Goal: Task Accomplishment & Management: Use online tool/utility

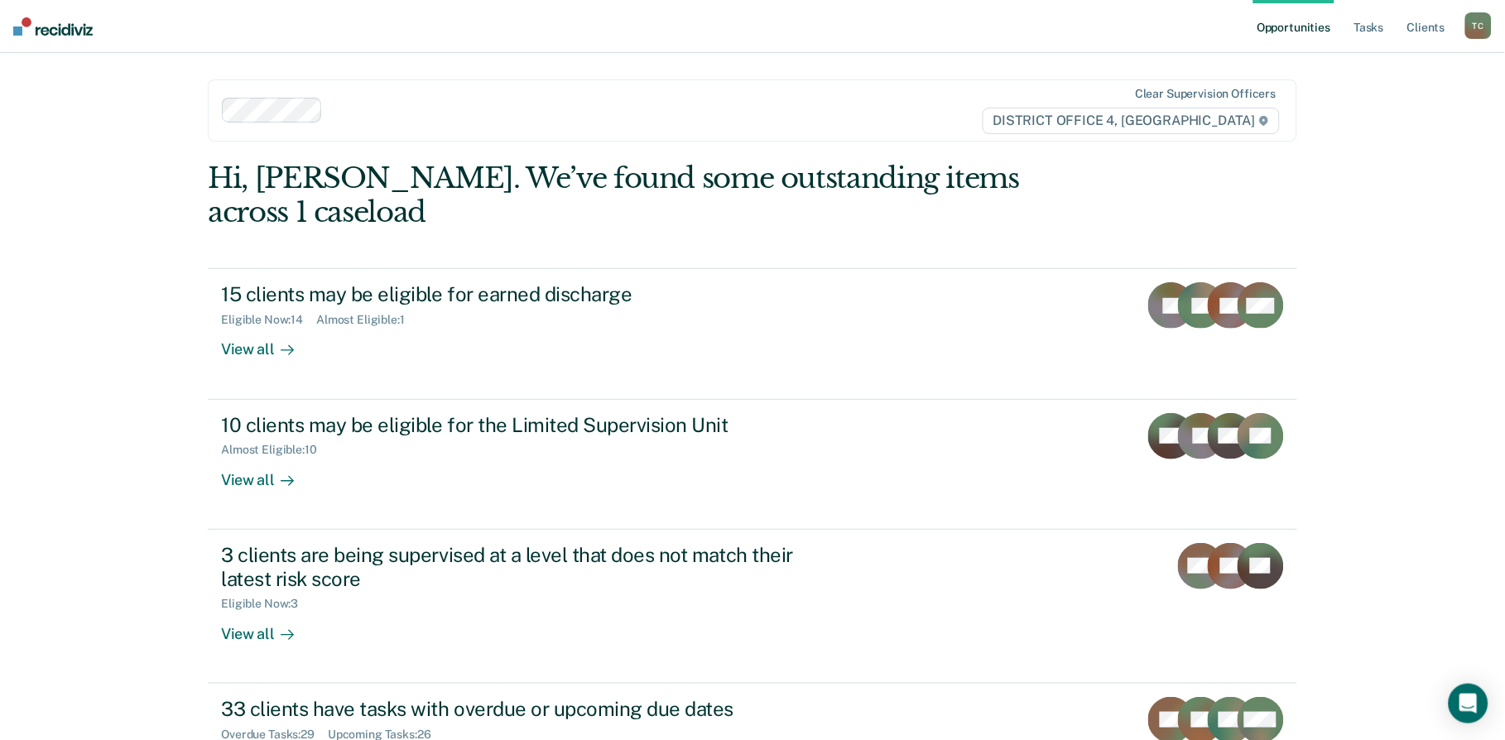
click at [1404, 27] on ul "Opportunities Tasks Client s" at bounding box center [1360, 26] width 212 height 53
click at [1429, 29] on link "Client s" at bounding box center [1426, 26] width 45 height 53
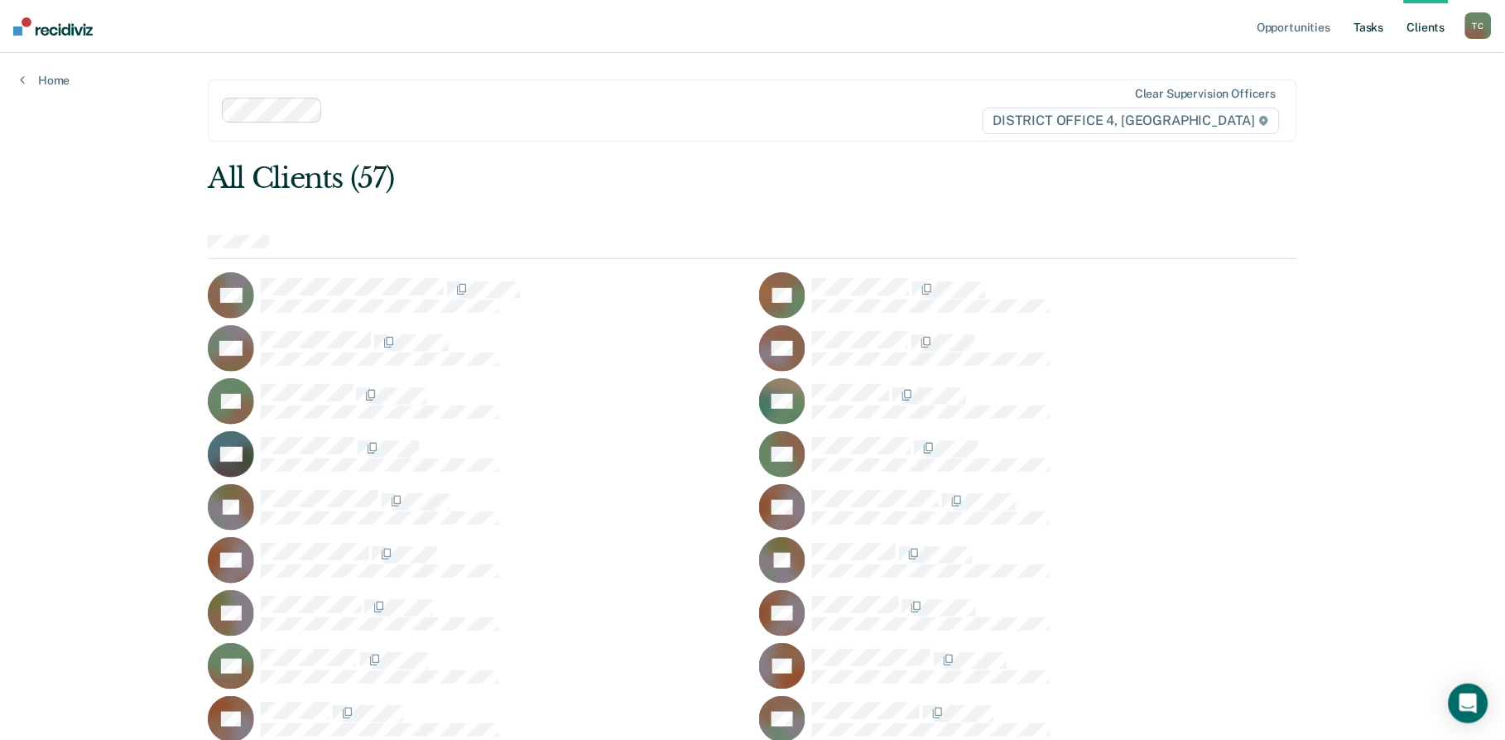
click at [1359, 35] on link "Tasks" at bounding box center [1369, 26] width 36 height 53
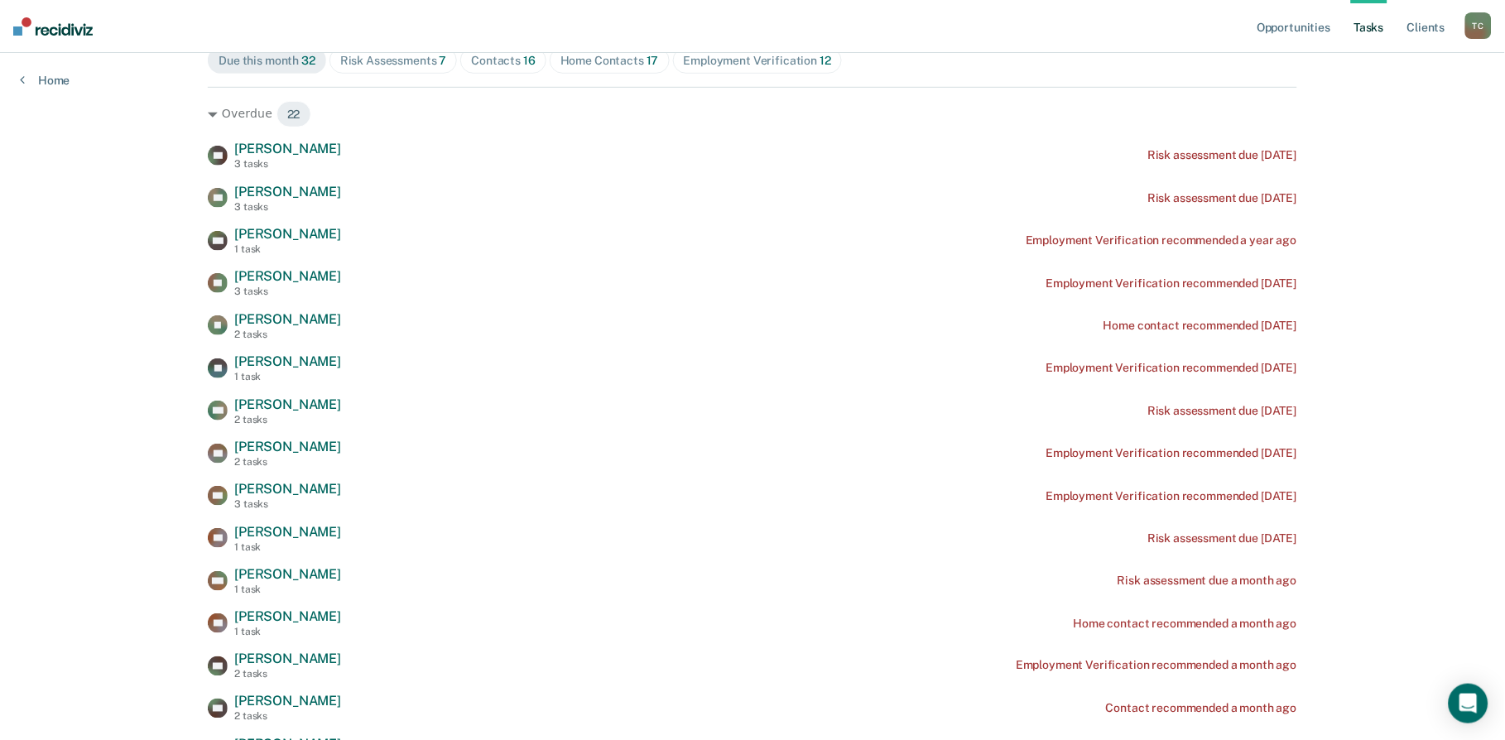
scroll to position [186, 0]
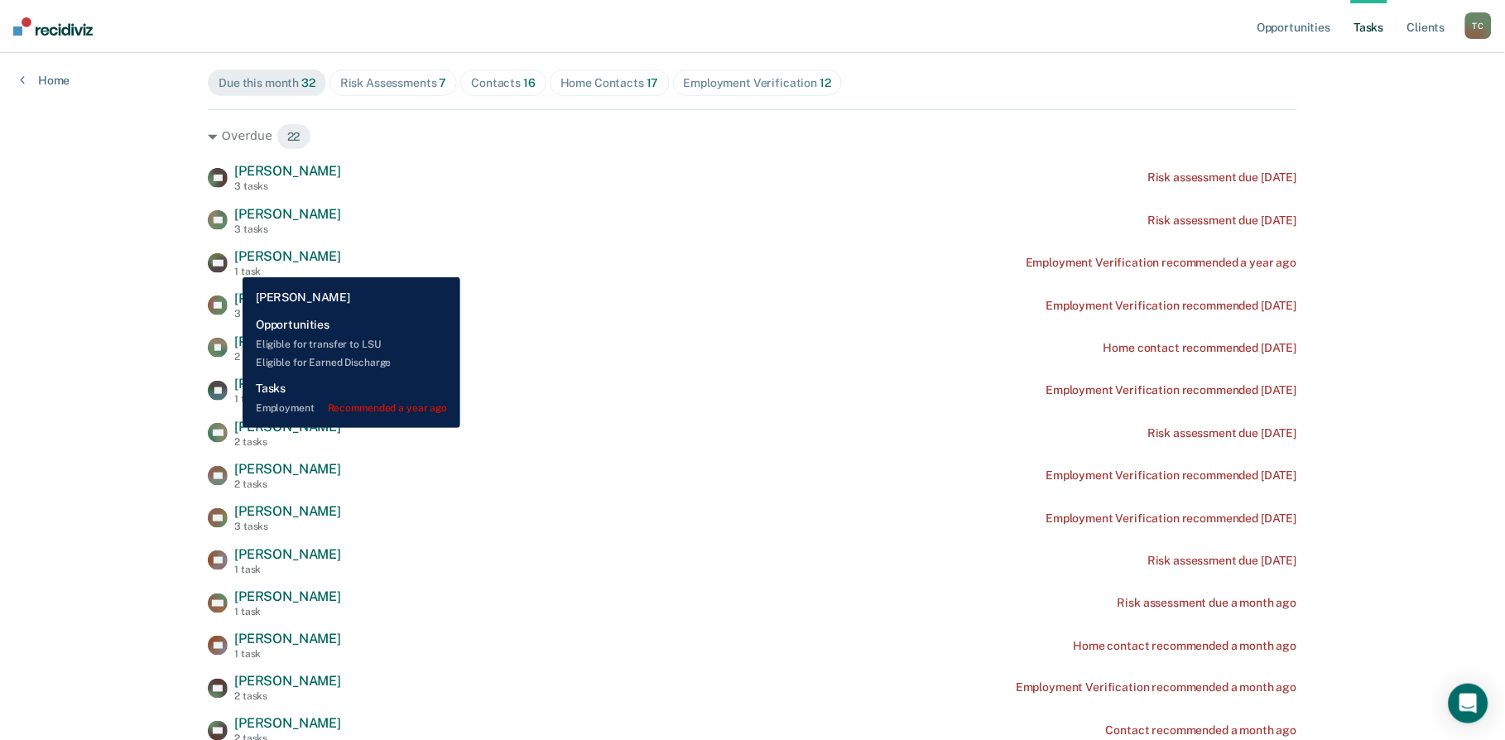
click at [234, 264] on span "Marta Rojas" at bounding box center [287, 256] width 107 height 16
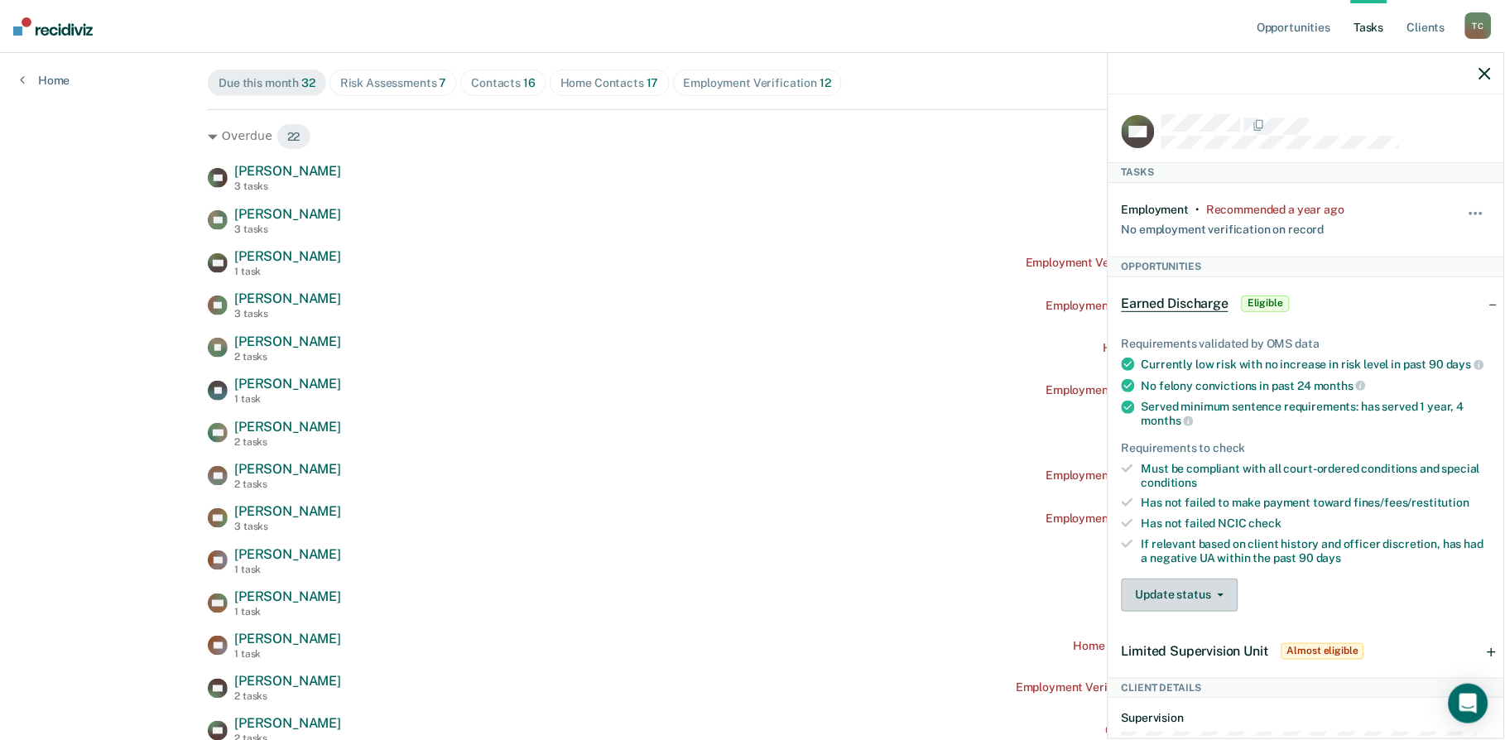
click at [1221, 599] on button "Update status" at bounding box center [1180, 595] width 117 height 33
click at [1280, 510] on div "Has not failed to make payment toward fines/fees/restitution" at bounding box center [1316, 503] width 349 height 14
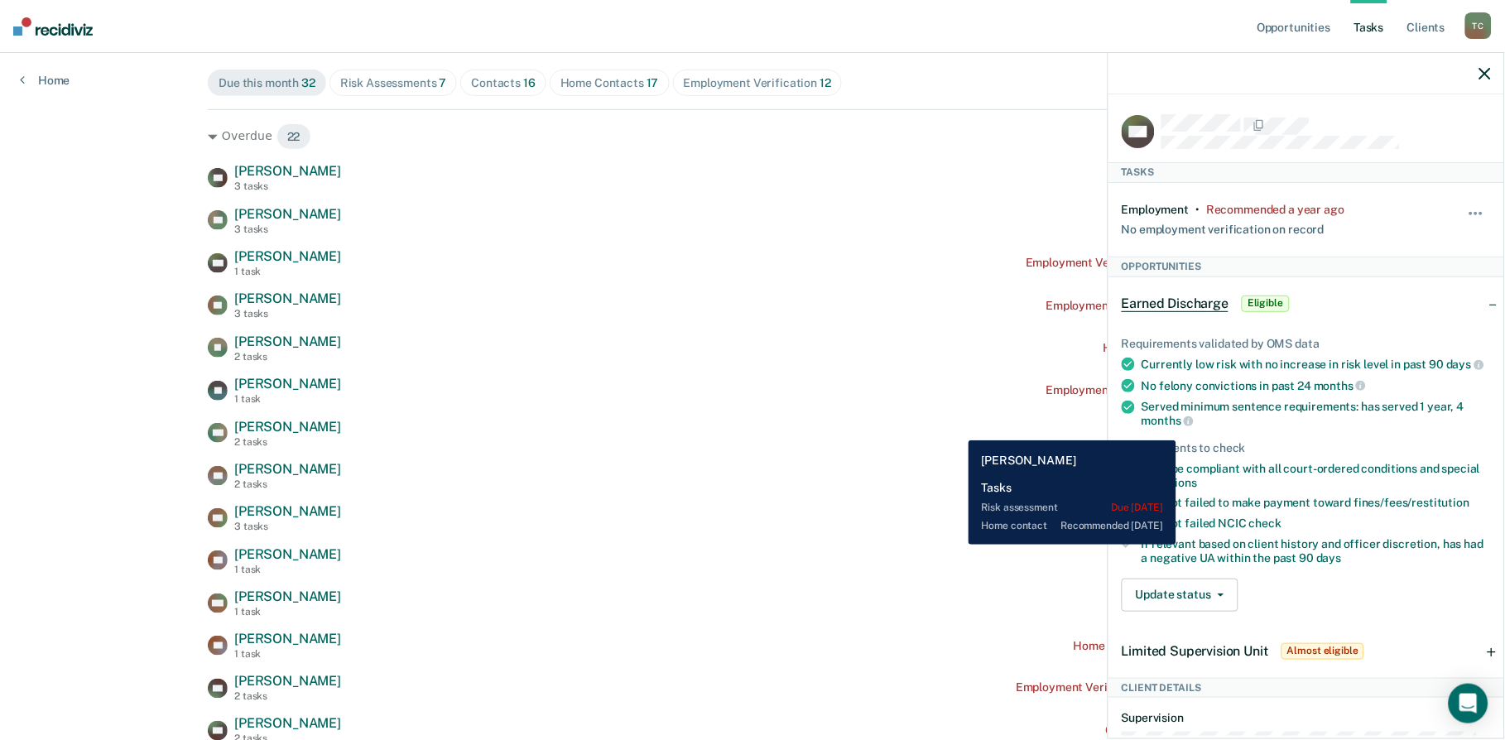
click at [956, 428] on div "CM Christopher Manasco 2 tasks Risk assessment due 5 months ago" at bounding box center [753, 433] width 1090 height 29
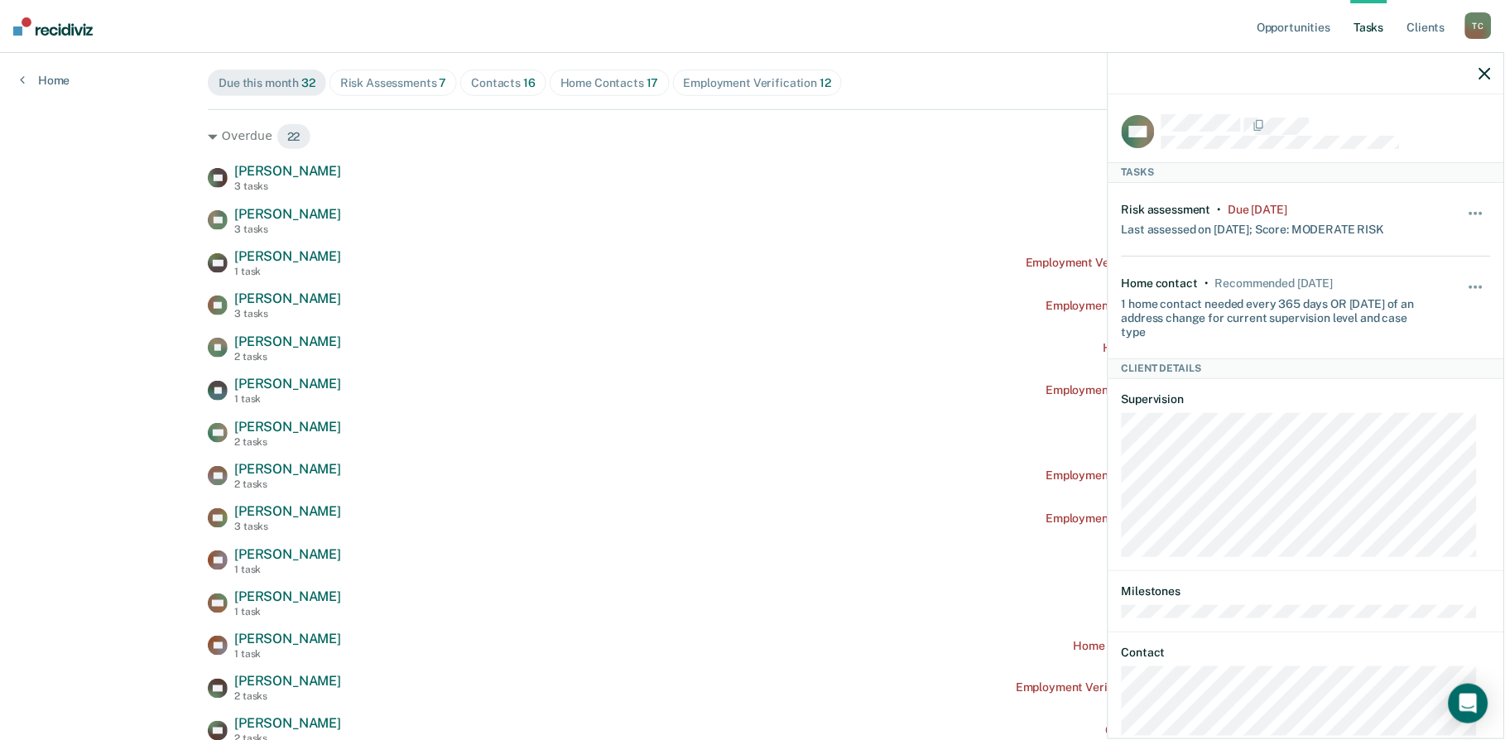
click at [1480, 73] on icon "button" at bounding box center [1486, 74] width 12 height 12
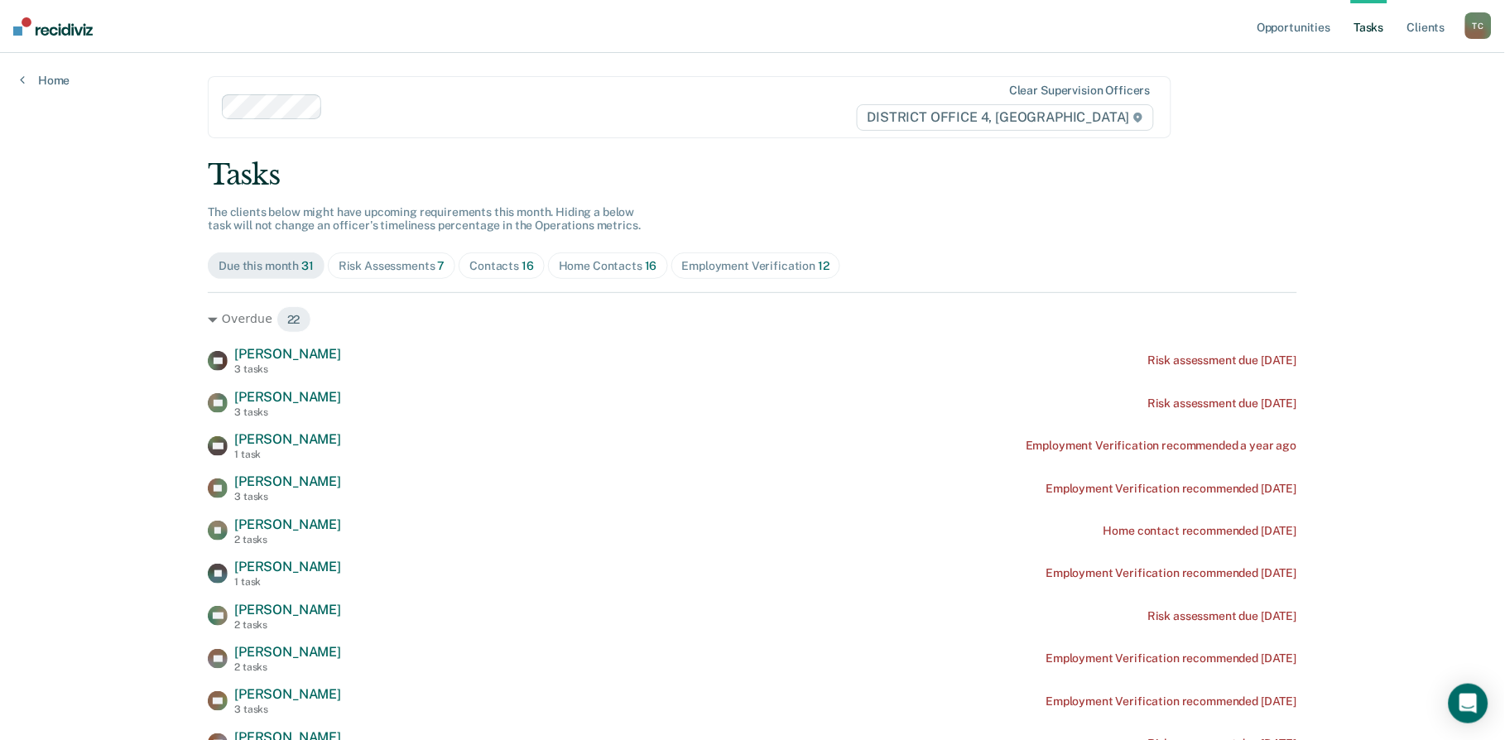
scroll to position [0, 0]
